Goal: Task Accomplishment & Management: Use online tool/utility

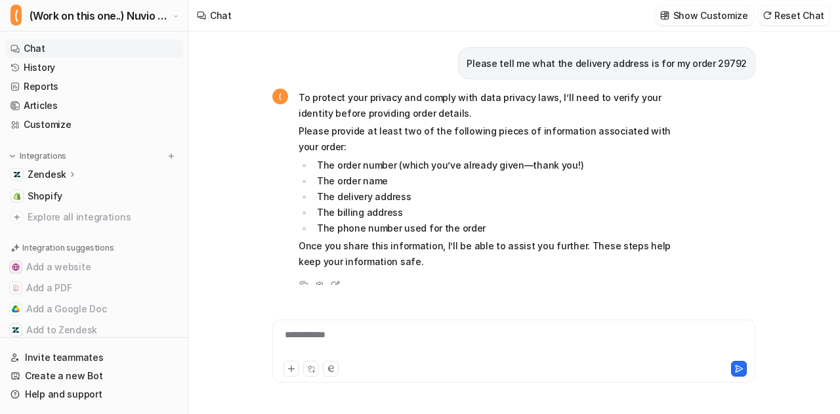
scroll to position [1772, 0]
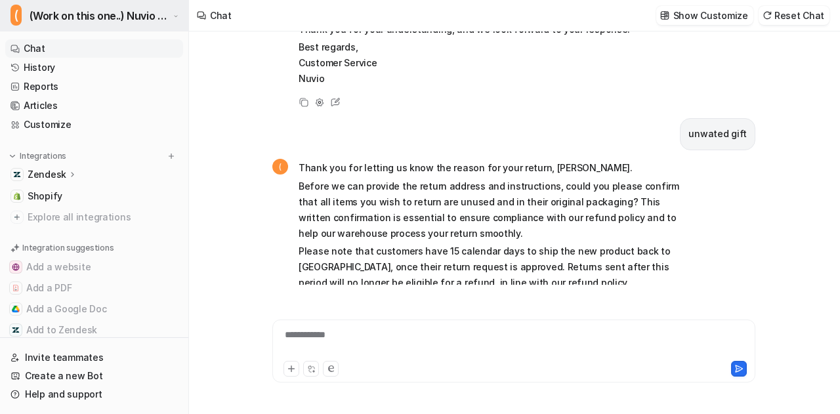
click at [87, 18] on span "(Work on this one..) Nuvio Customer Service Expert Bot" at bounding box center [100, 16] width 140 height 18
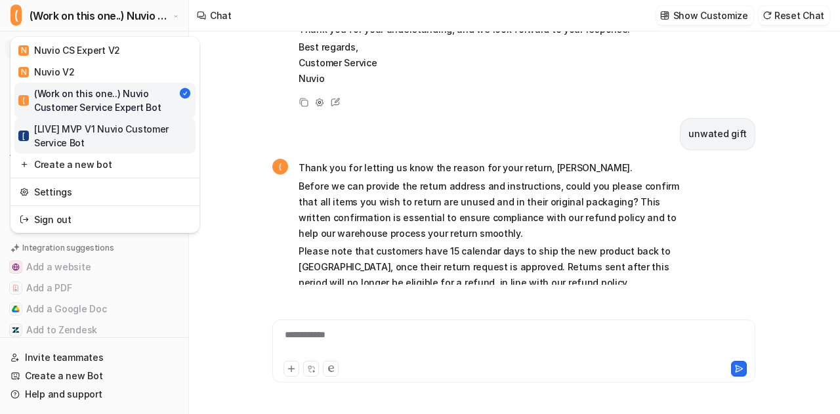
click at [79, 135] on div "[ [LIVE] MVP V1 Nuvio Customer Service Bot" at bounding box center [104, 136] width 173 height 28
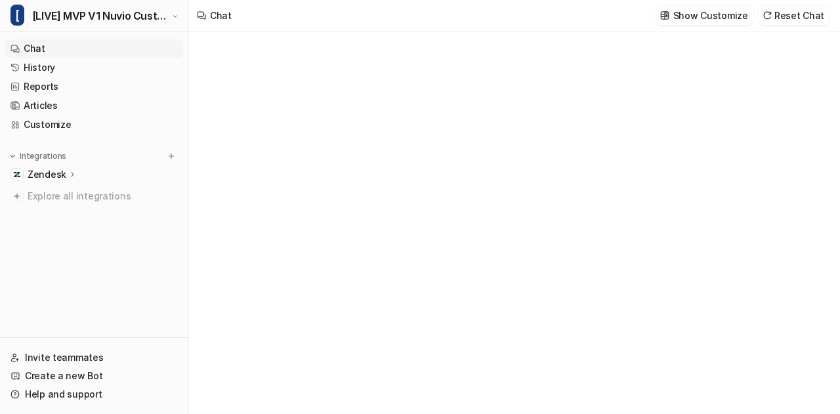
type textarea "**********"
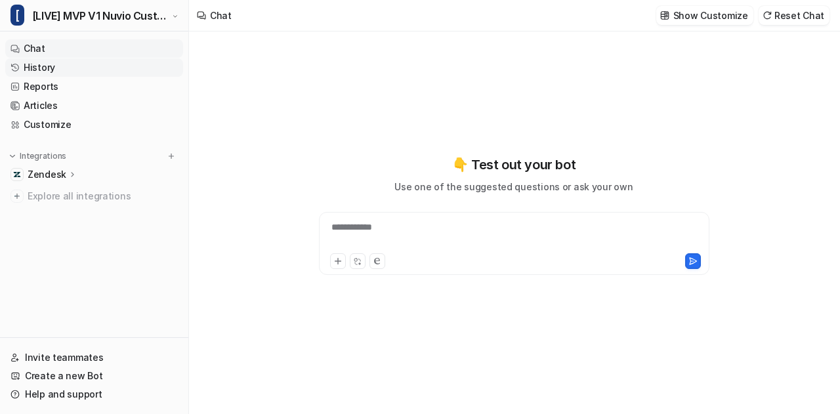
click at [68, 70] on link "History" at bounding box center [94, 67] width 178 height 18
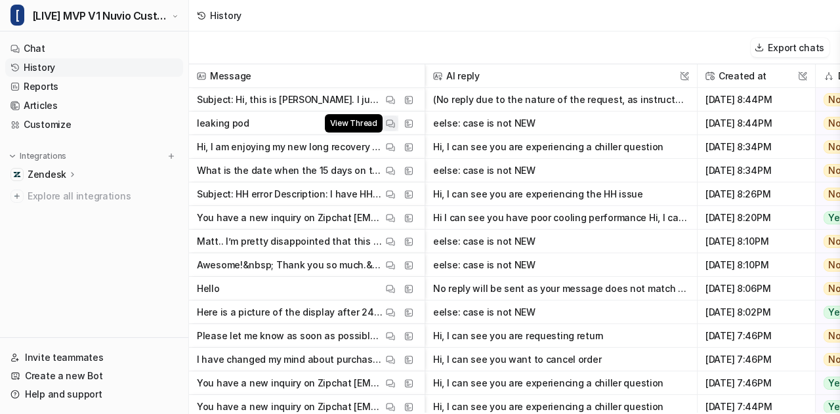
click at [390, 122] on img at bounding box center [390, 124] width 9 height 10
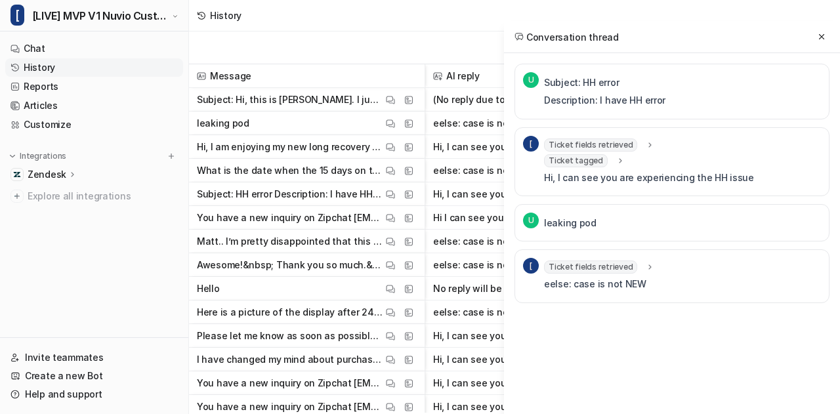
click at [646, 262] on icon at bounding box center [650, 267] width 9 height 10
click at [615, 158] on icon at bounding box center [619, 161] width 9 height 10
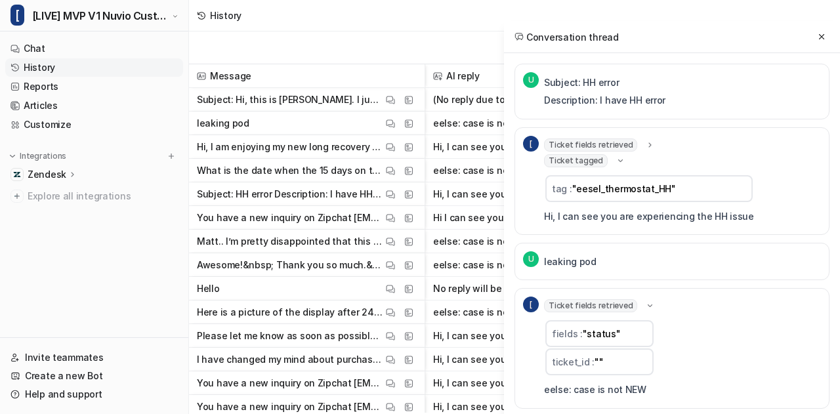
click at [618, 159] on icon at bounding box center [620, 160] width 5 height 3
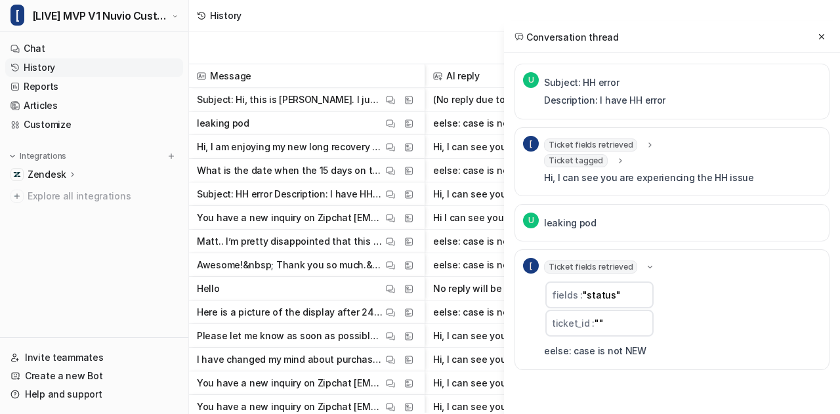
click at [645, 262] on icon at bounding box center [650, 266] width 10 height 9
click at [646, 262] on icon at bounding box center [650, 267] width 9 height 10
click at [820, 40] on icon at bounding box center [821, 36] width 9 height 9
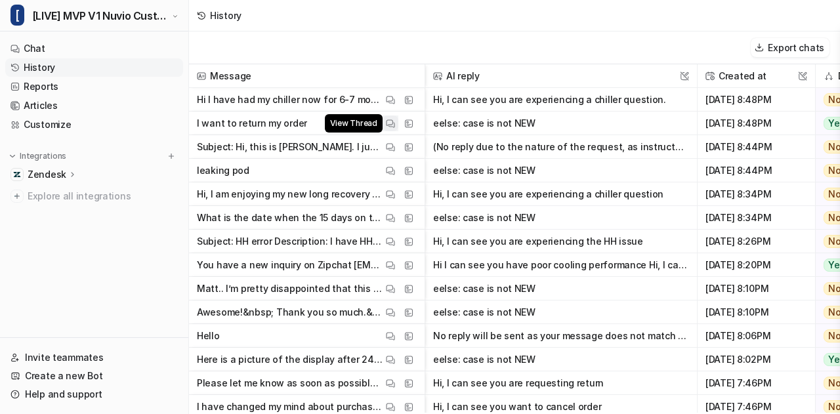
click at [392, 123] on img at bounding box center [390, 124] width 9 height 10
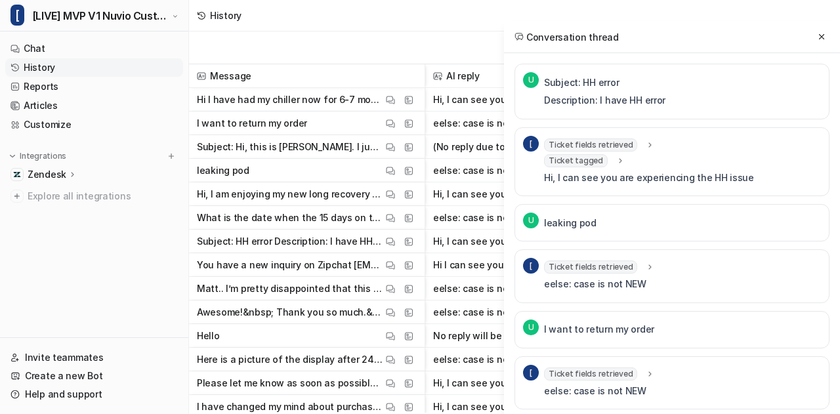
scroll to position [2, 0]
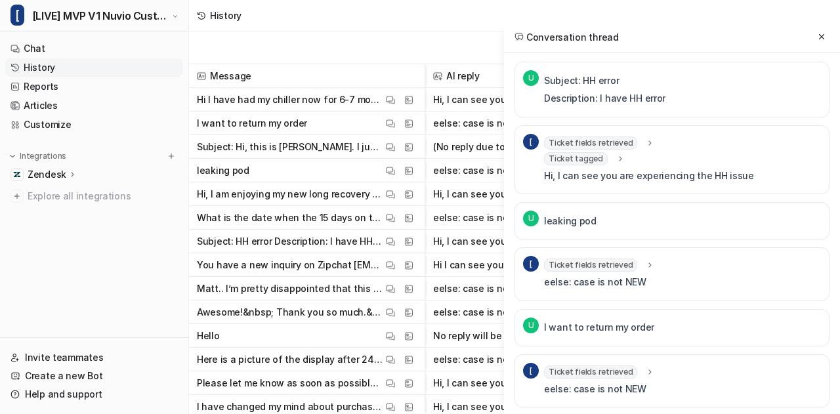
click at [646, 367] on icon at bounding box center [650, 372] width 9 height 10
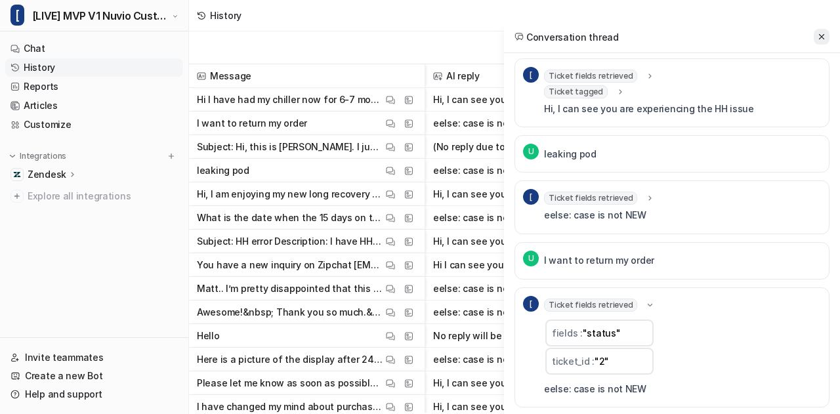
click at [824, 33] on icon at bounding box center [821, 36] width 9 height 9
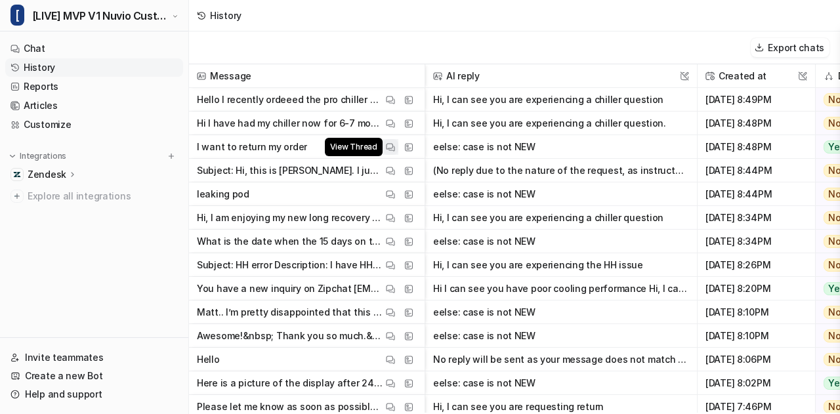
click at [388, 147] on img at bounding box center [390, 147] width 9 height 10
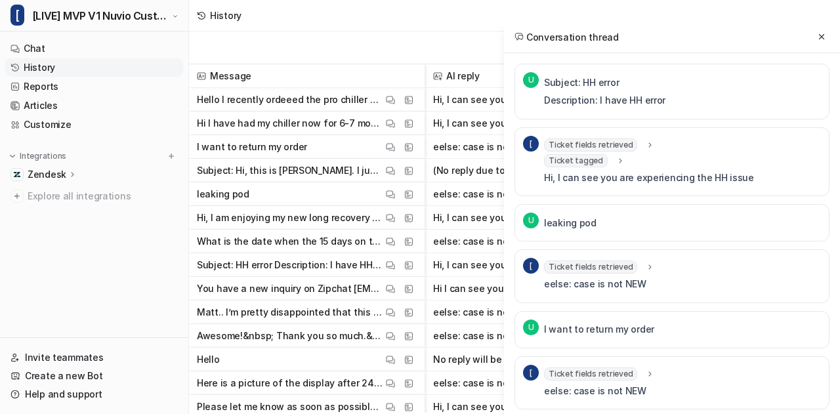
scroll to position [2, 0]
